Goal: Check status

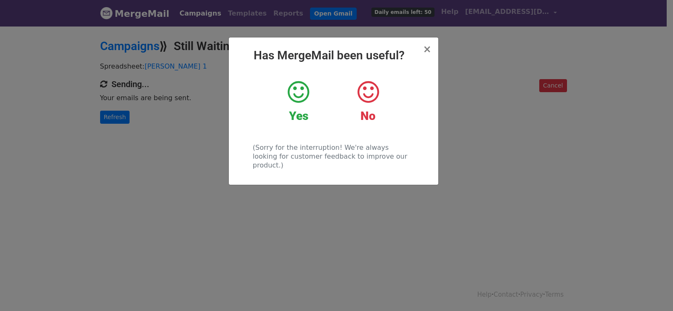
click at [135, 101] on div "× Has MergeMail been useful? Yes No (Sorry for the interruption! We're always l…" at bounding box center [336, 168] width 673 height 286
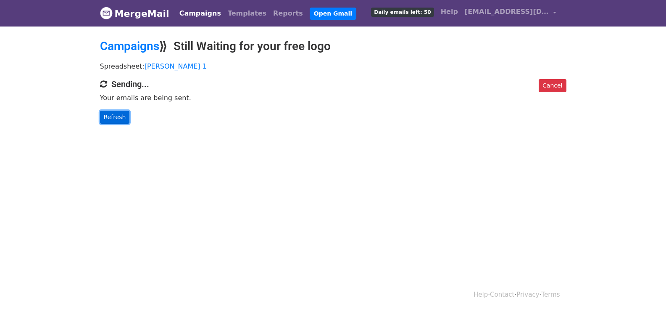
click at [108, 119] on link "Refresh" at bounding box center [115, 117] width 30 height 13
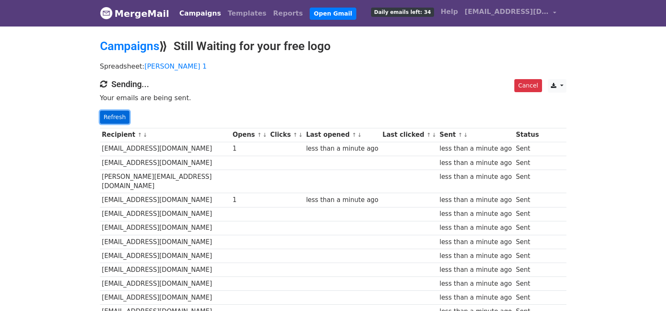
click at [109, 116] on link "Refresh" at bounding box center [115, 117] width 30 height 13
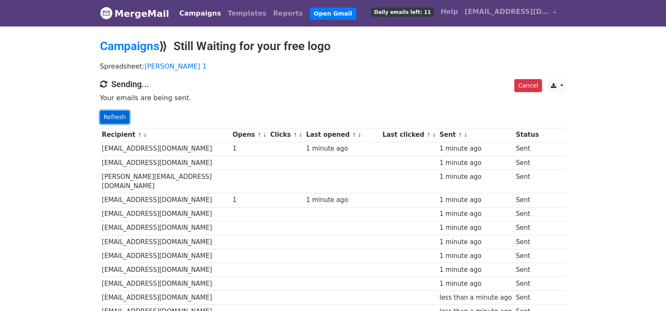
click at [115, 118] on link "Refresh" at bounding box center [115, 117] width 30 height 13
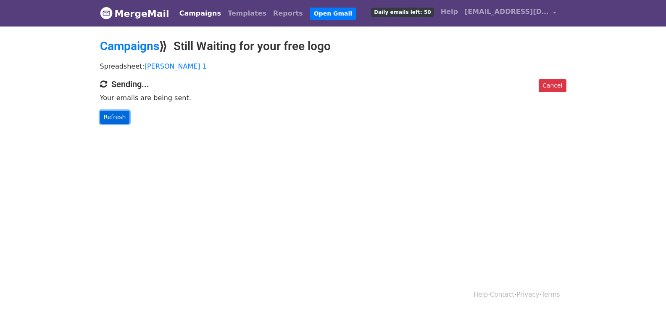
click at [119, 118] on link "Refresh" at bounding box center [115, 117] width 30 height 13
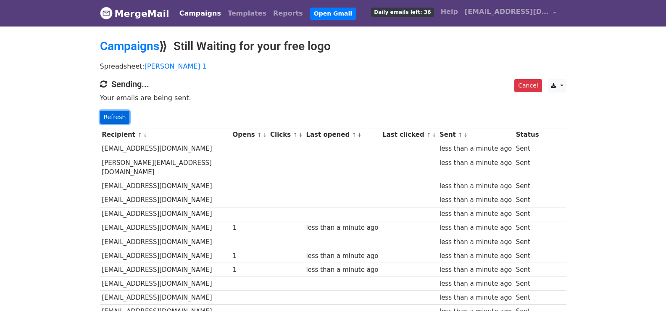
click at [111, 114] on link "Refresh" at bounding box center [115, 117] width 30 height 13
click at [113, 114] on link "Refresh" at bounding box center [115, 117] width 30 height 13
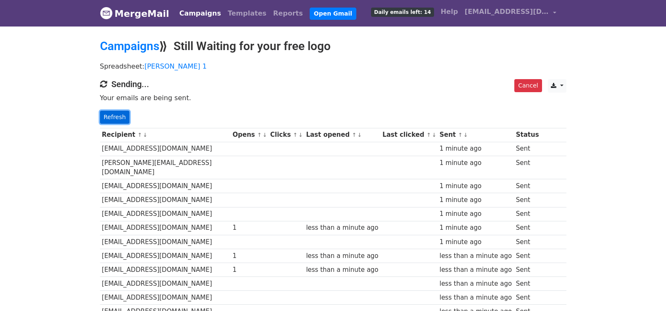
click at [106, 116] on link "Refresh" at bounding box center [115, 117] width 30 height 13
